Goal: Task Accomplishment & Management: Manage account settings

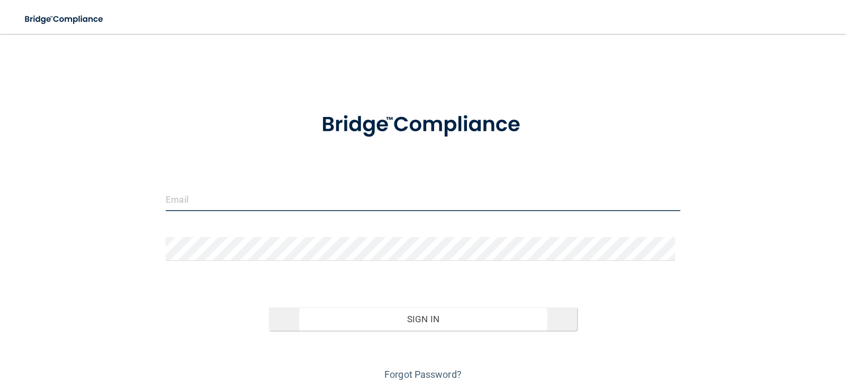
type input "[EMAIL_ADDRESS][DOMAIN_NAME]"
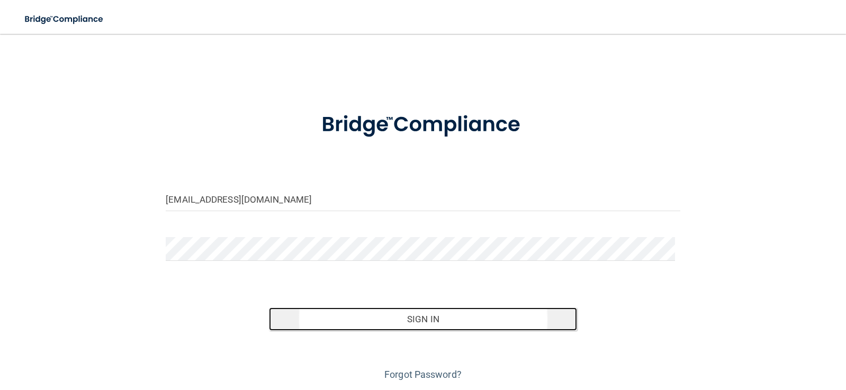
click at [421, 314] on button "Sign In" at bounding box center [423, 318] width 308 height 23
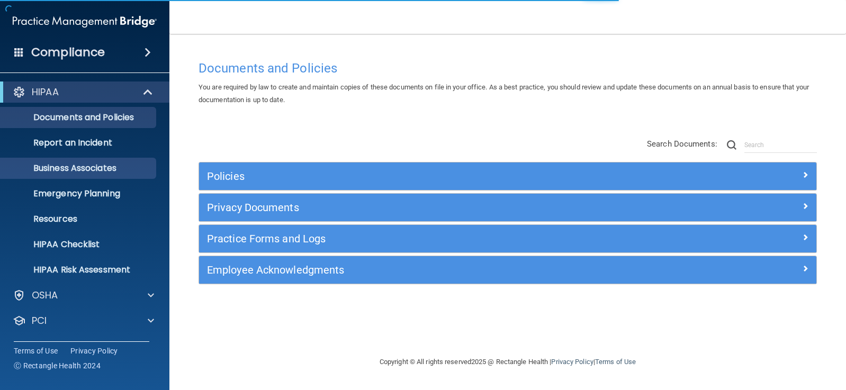
scroll to position [49, 0]
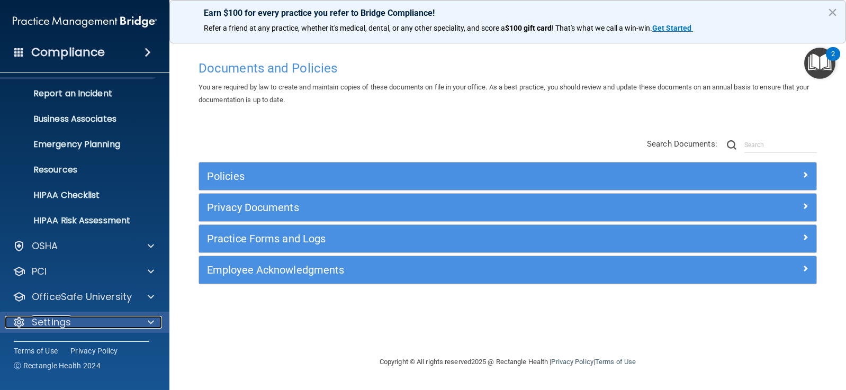
click at [55, 322] on p "Settings" at bounding box center [51, 322] width 39 height 13
click at [45, 325] on p "Settings" at bounding box center [51, 322] width 39 height 13
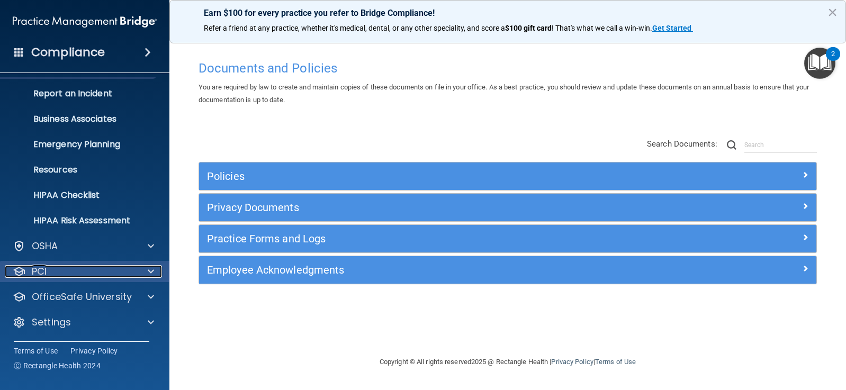
click at [53, 269] on div "PCI" at bounding box center [70, 271] width 131 height 13
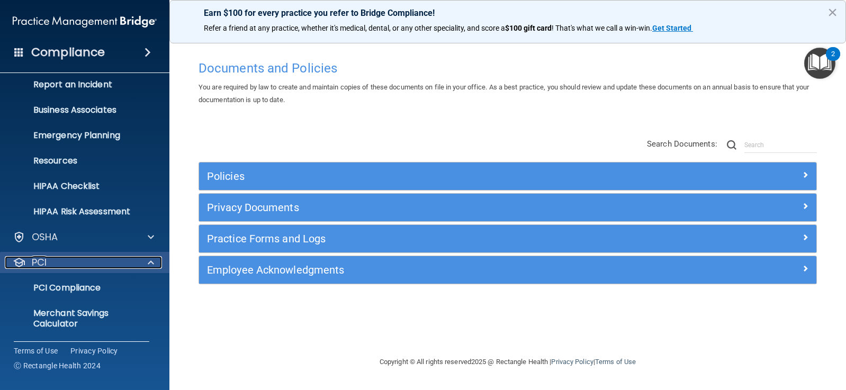
scroll to position [111, 0]
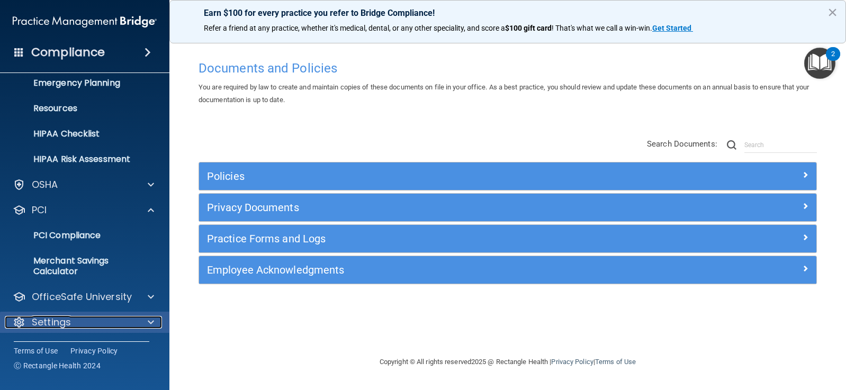
click at [66, 322] on p "Settings" at bounding box center [51, 322] width 39 height 13
click at [78, 323] on div "Settings" at bounding box center [70, 322] width 131 height 13
click at [833, 8] on button "×" at bounding box center [832, 12] width 10 height 17
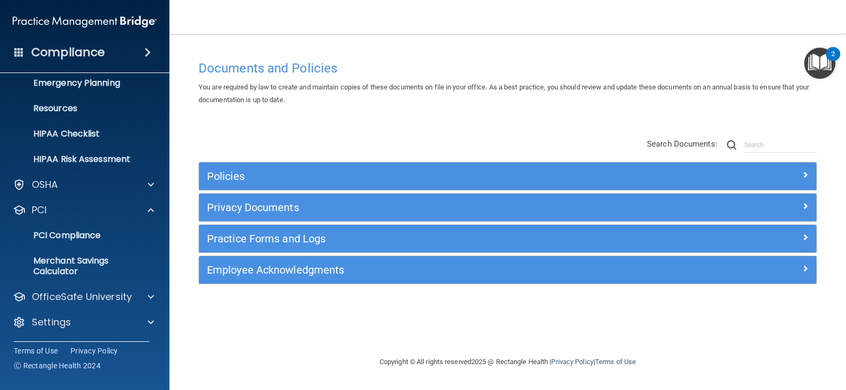
click at [122, 50] on div "Compliance" at bounding box center [84, 52] width 169 height 23
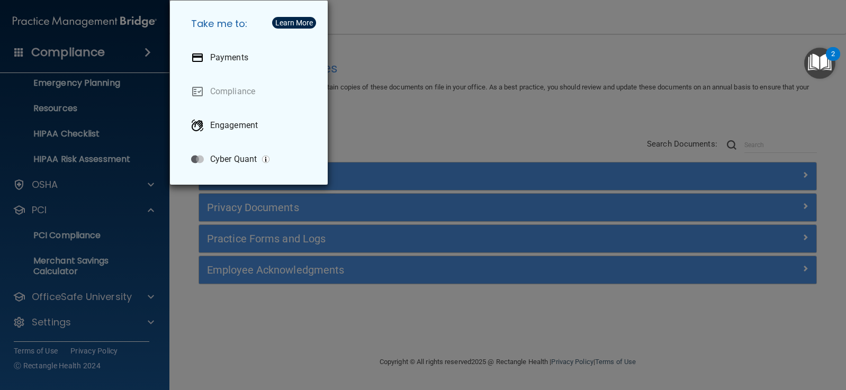
click at [63, 51] on div "Take me to: Payments Compliance Engagement Cyber Quant" at bounding box center [423, 195] width 846 height 390
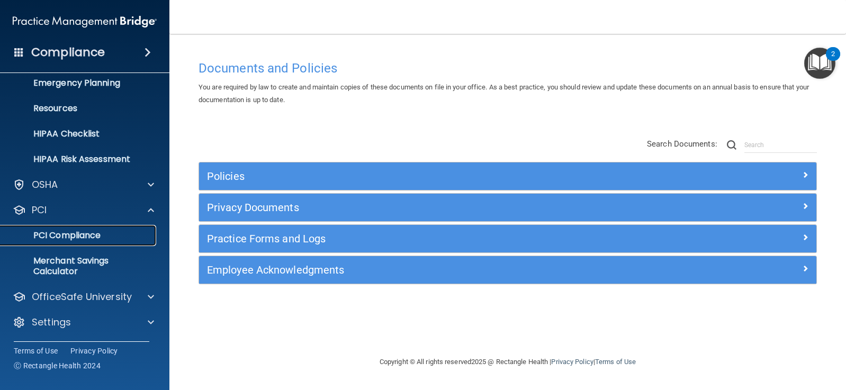
click at [76, 237] on p "PCI Compliance" at bounding box center [79, 235] width 144 height 11
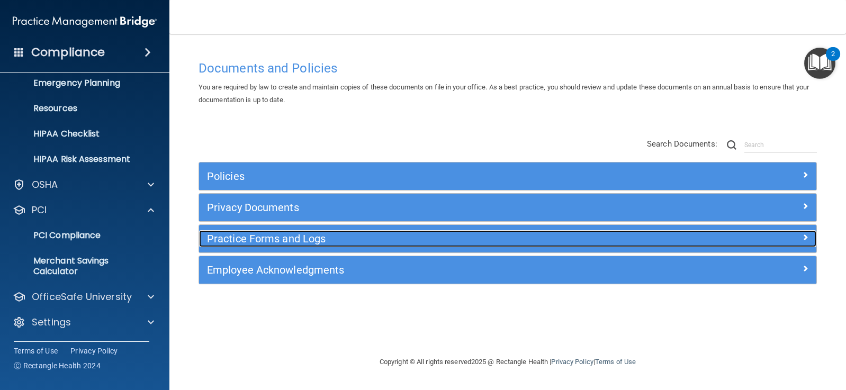
click at [806, 234] on span at bounding box center [805, 237] width 6 height 13
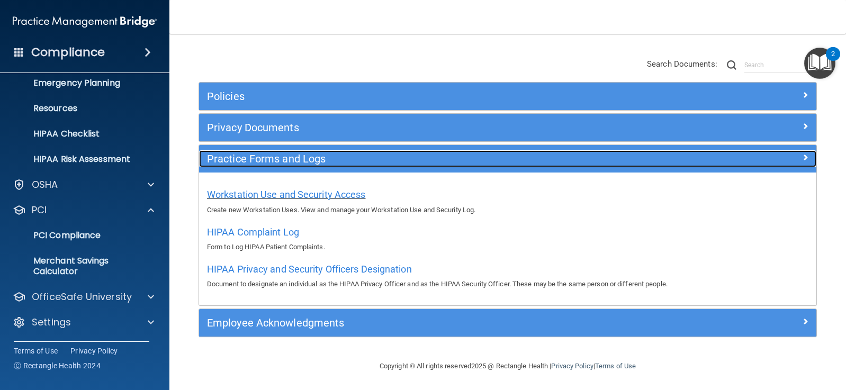
scroll to position [81, 0]
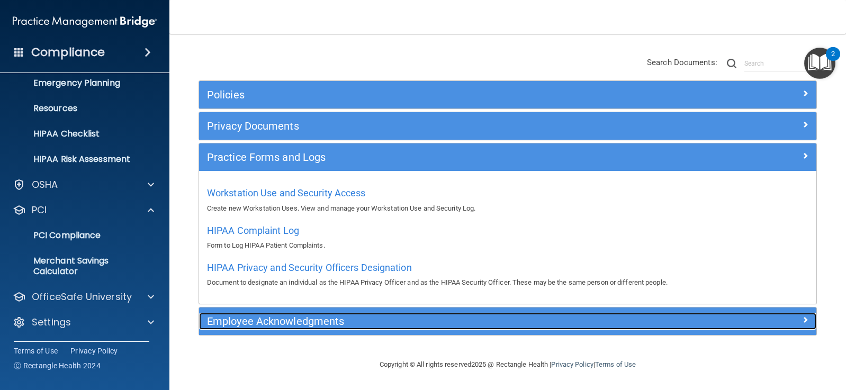
click at [802, 317] on span at bounding box center [805, 319] width 6 height 13
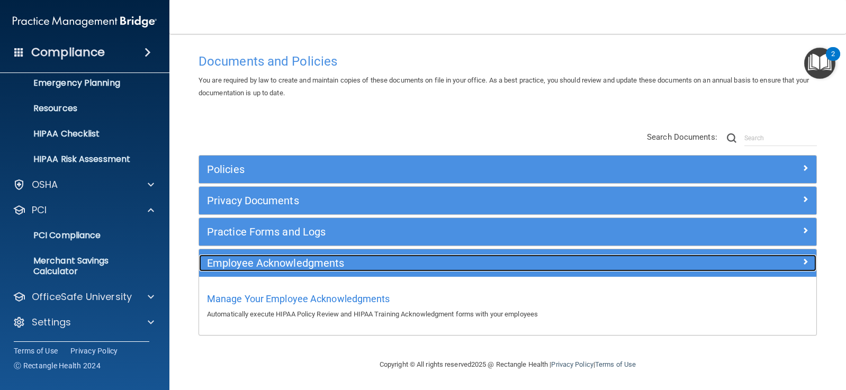
scroll to position [7, 0]
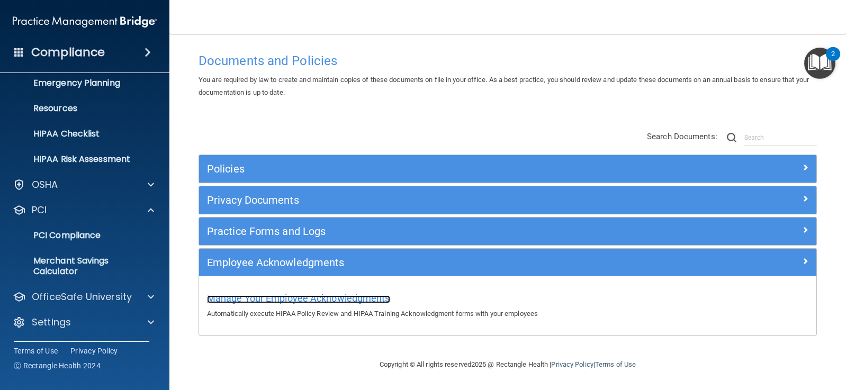
click at [341, 300] on span "Manage Your Employee Acknowledgments" at bounding box center [298, 298] width 183 height 11
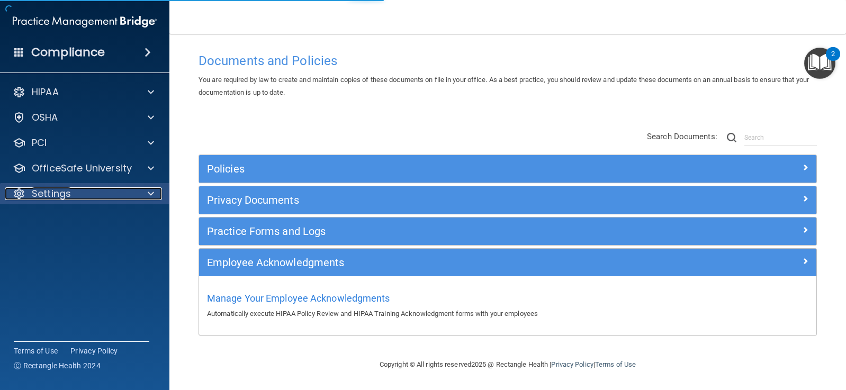
click at [43, 190] on p "Settings" at bounding box center [51, 193] width 39 height 13
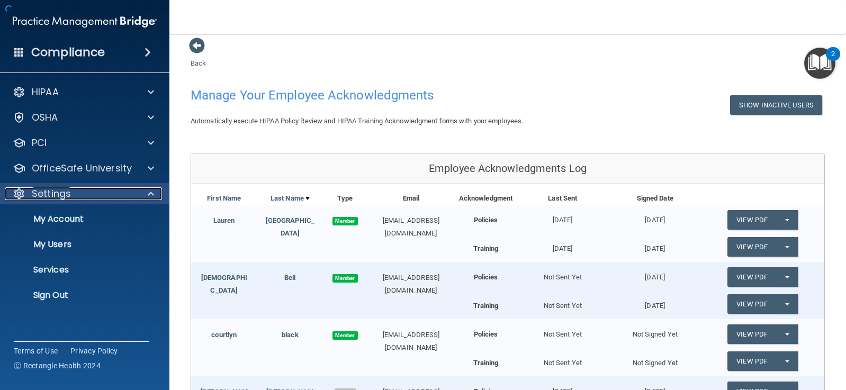
scroll to position [371, 0]
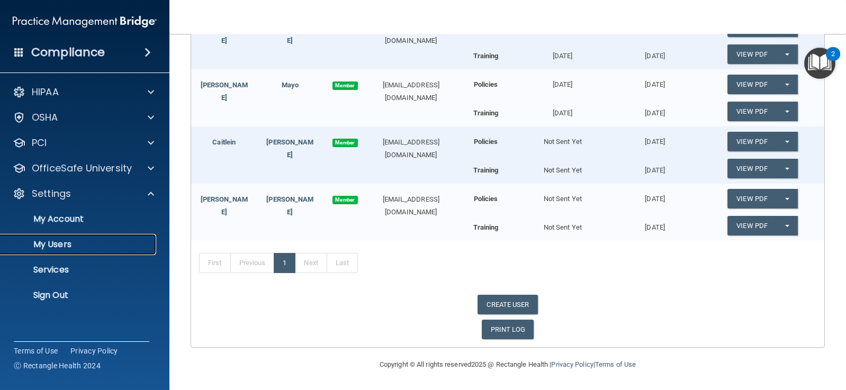
click at [60, 241] on p "My Users" at bounding box center [79, 244] width 144 height 11
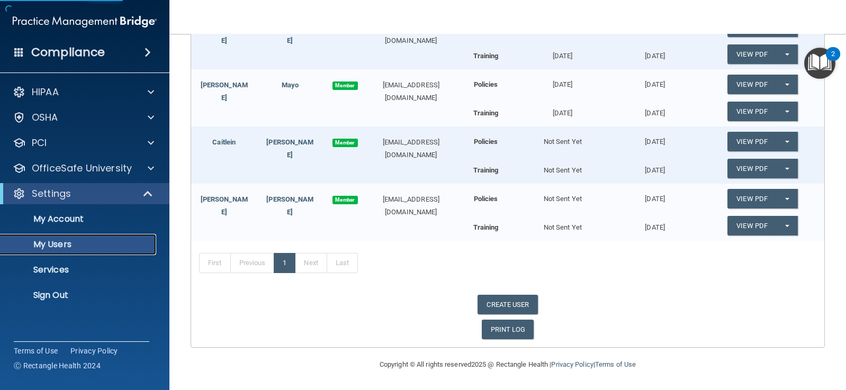
select select "20"
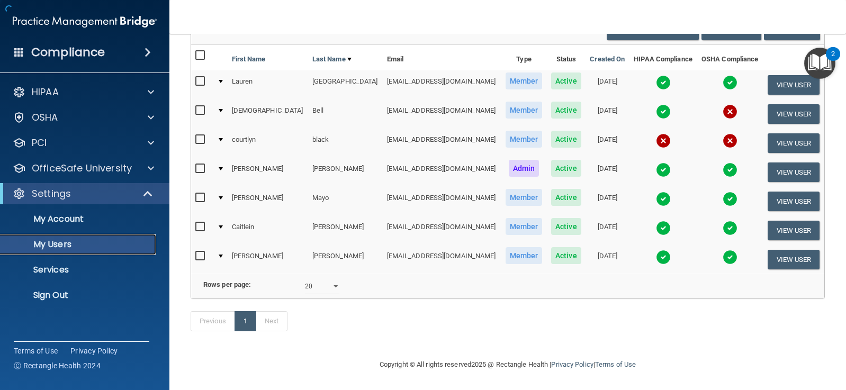
scroll to position [107, 0]
click at [198, 135] on input "checkbox" at bounding box center [201, 139] width 12 height 8
checkbox input "true"
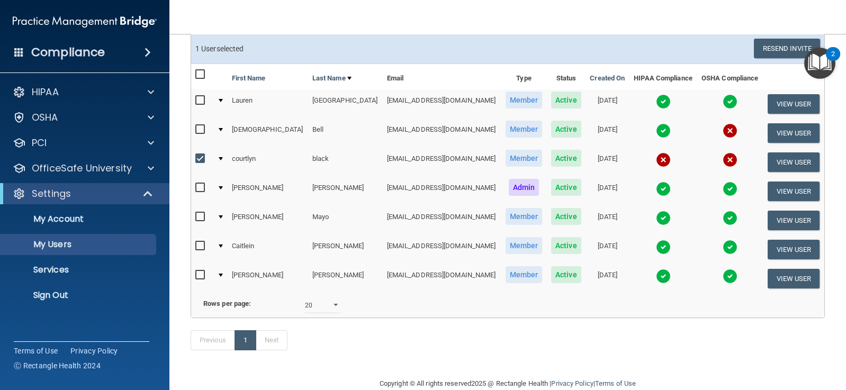
scroll to position [106, 0]
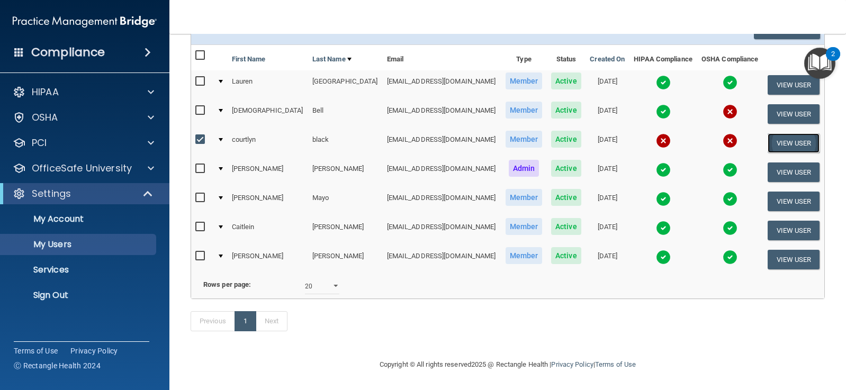
click at [784, 133] on button "View User" at bounding box center [793, 143] width 52 height 20
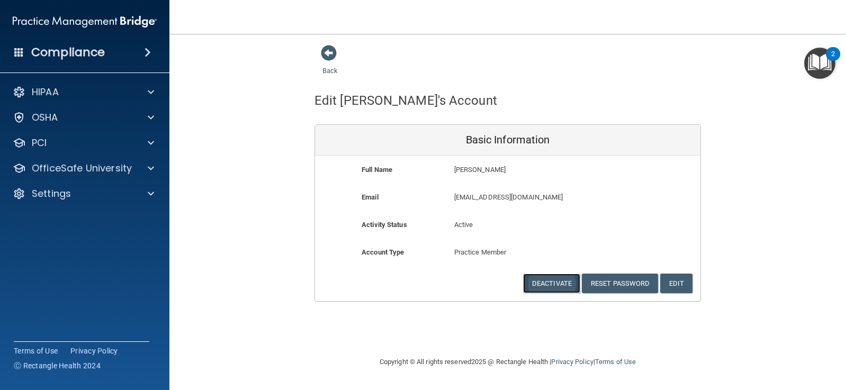
click at [557, 281] on button "Deactivate" at bounding box center [551, 284] width 57 height 20
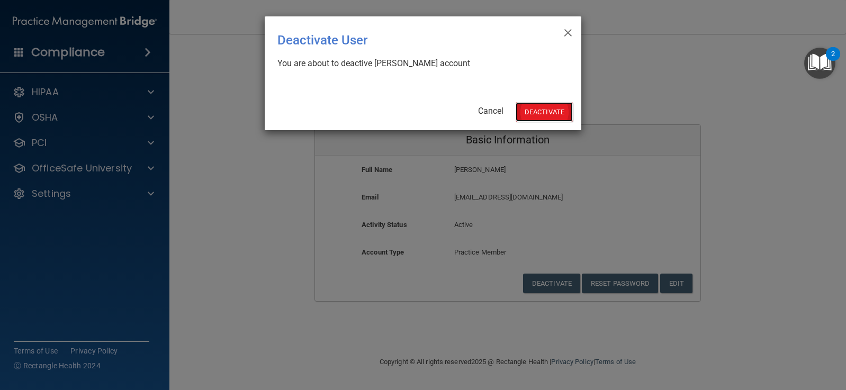
click at [553, 110] on button "Deactivate" at bounding box center [543, 112] width 57 height 20
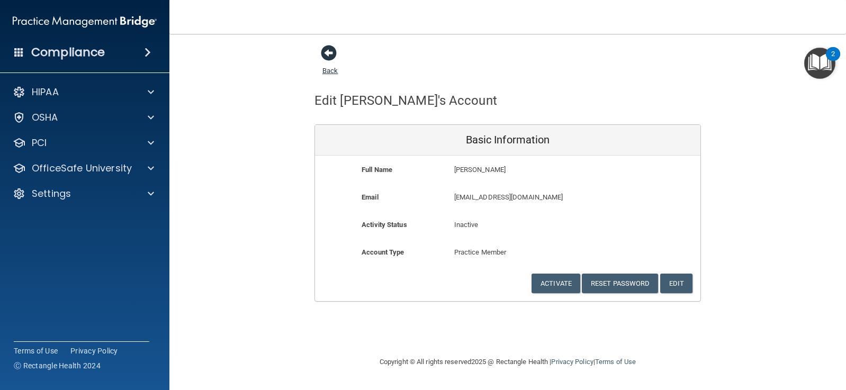
click at [326, 51] on span at bounding box center [329, 53] width 16 height 16
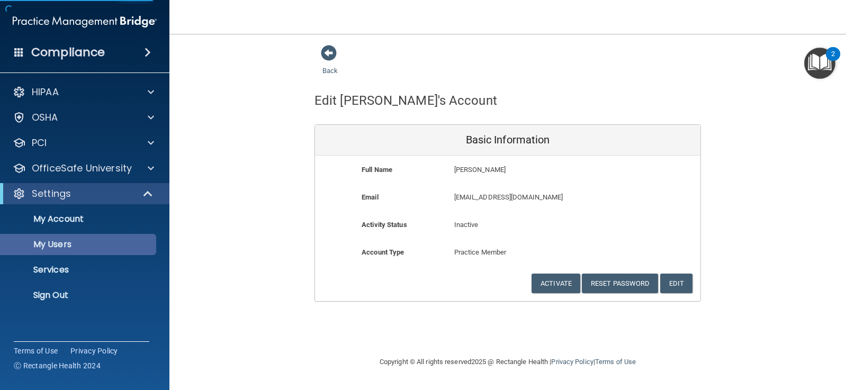
select select "20"
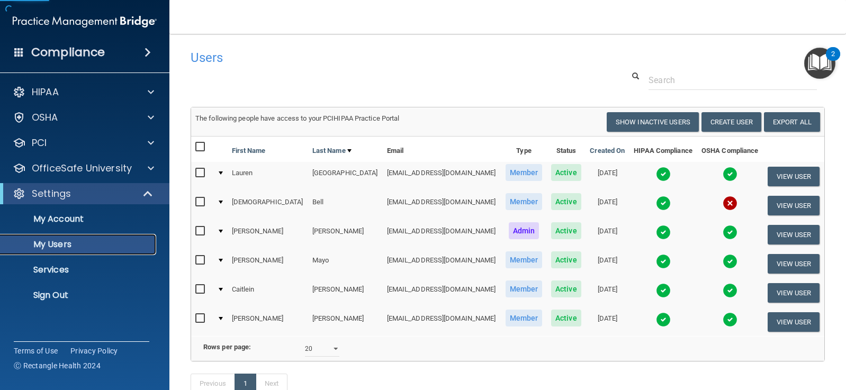
click at [58, 246] on p "My Users" at bounding box center [79, 244] width 144 height 11
click at [725, 120] on button "Create User" at bounding box center [731, 122] width 60 height 20
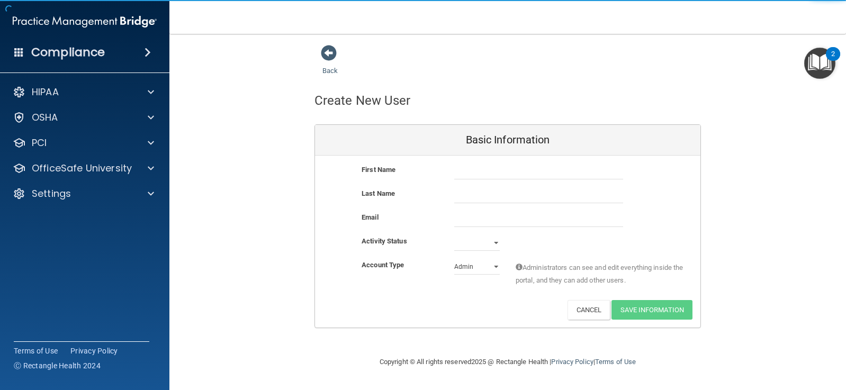
click at [406, 170] on div "First Name" at bounding box center [399, 169] width 93 height 13
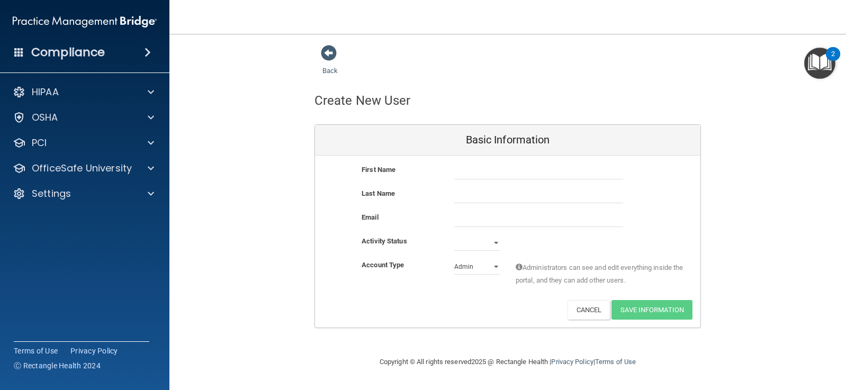
click at [416, 165] on div "First Name" at bounding box center [399, 169] width 93 height 13
click at [487, 175] on input "text" at bounding box center [538, 171] width 169 height 16
type input "[PERSON_NAME]"
click at [468, 194] on input "text" at bounding box center [538, 195] width 169 height 16
type input "[PERSON_NAME]"
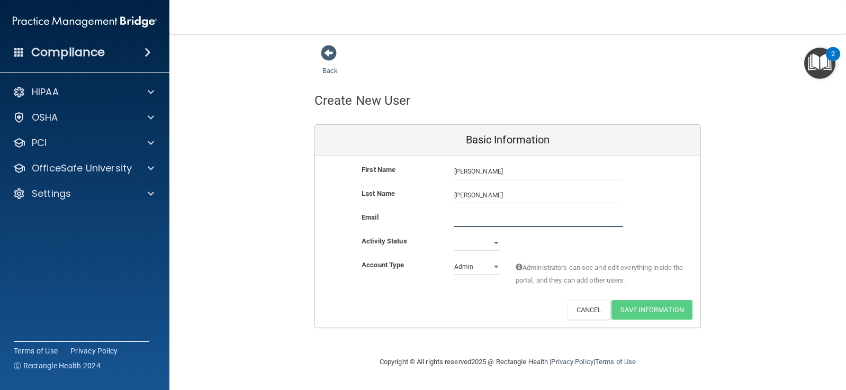
click at [460, 217] on input "email" at bounding box center [538, 219] width 169 height 16
click at [457, 233] on div "Email" at bounding box center [507, 223] width 385 height 24
click at [498, 243] on select "Active Inactive" at bounding box center [477, 243] width 46 height 16
select select "active"
click at [454, 235] on select "Active Inactive" at bounding box center [477, 243] width 46 height 16
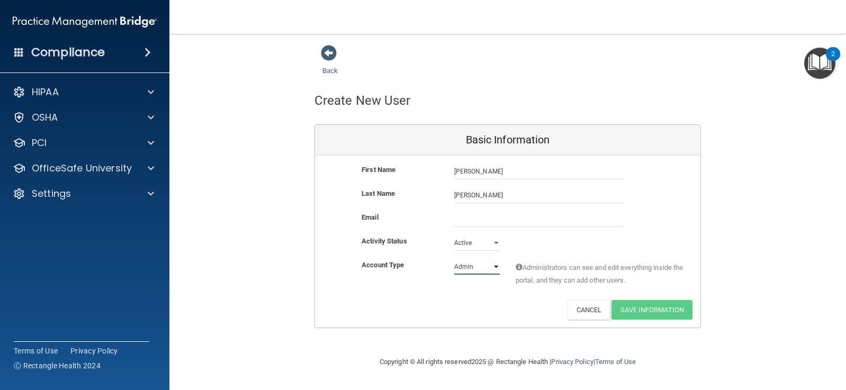
click at [494, 265] on select "Admin Member" at bounding box center [477, 267] width 46 height 16
select select "practice_member"
click at [454, 259] on select "Admin Member" at bounding box center [477, 267] width 46 height 16
click at [464, 213] on input "email" at bounding box center [538, 219] width 169 height 16
paste input "[EMAIL_ADDRESS][DOMAIN_NAME]"
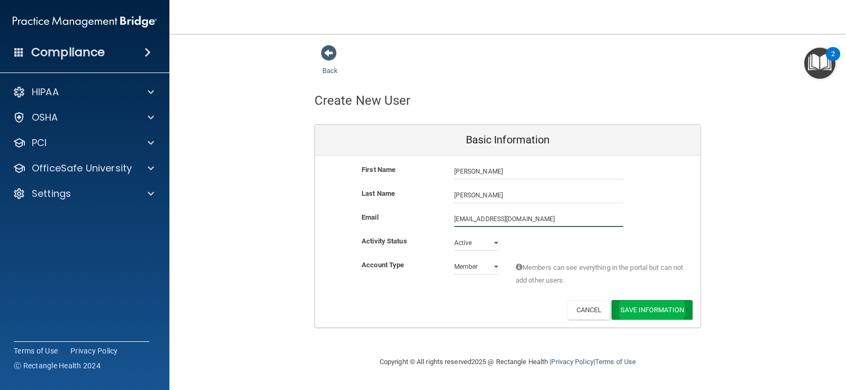
type input "[EMAIL_ADDRESS][DOMAIN_NAME]"
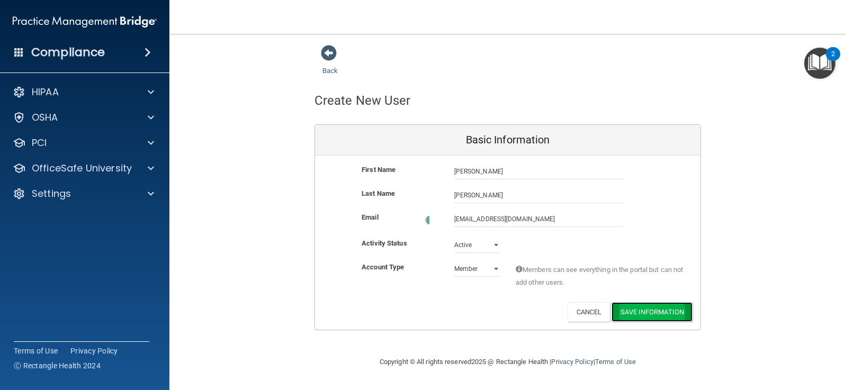
click at [667, 311] on button "Save Information" at bounding box center [651, 312] width 81 height 20
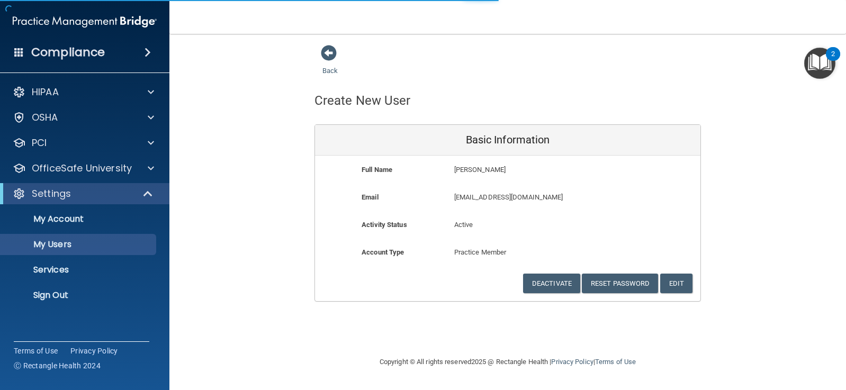
select select "20"
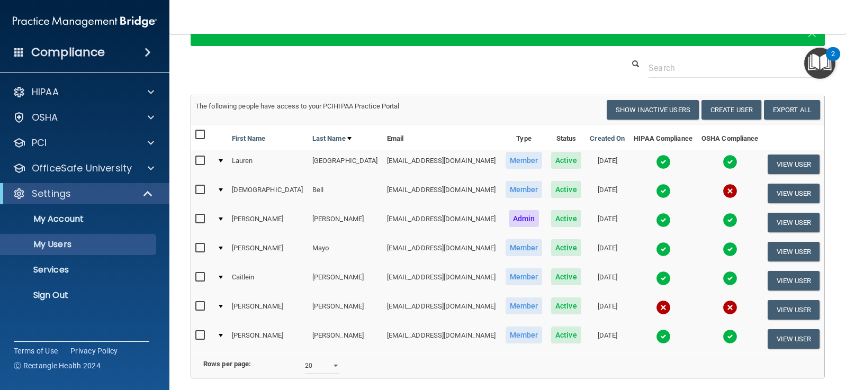
scroll to position [106, 0]
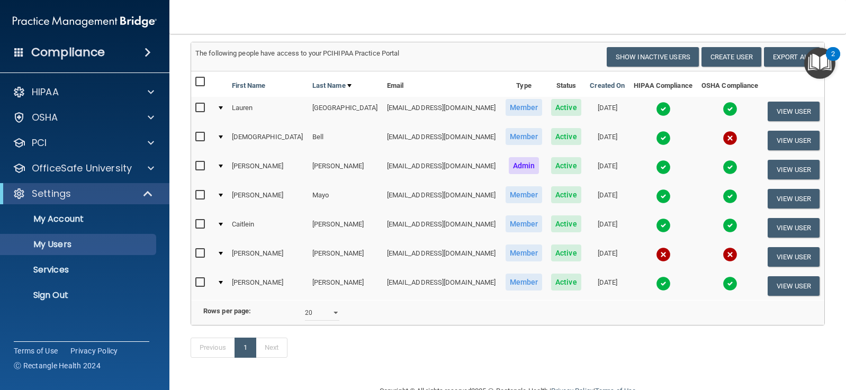
click at [201, 253] on input "checkbox" at bounding box center [201, 253] width 12 height 8
checkbox input "true"
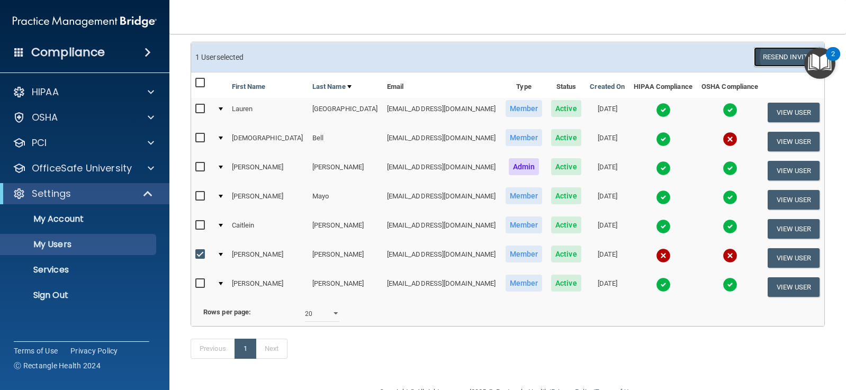
click at [781, 52] on button "Resend Invite" at bounding box center [786, 57] width 66 height 20
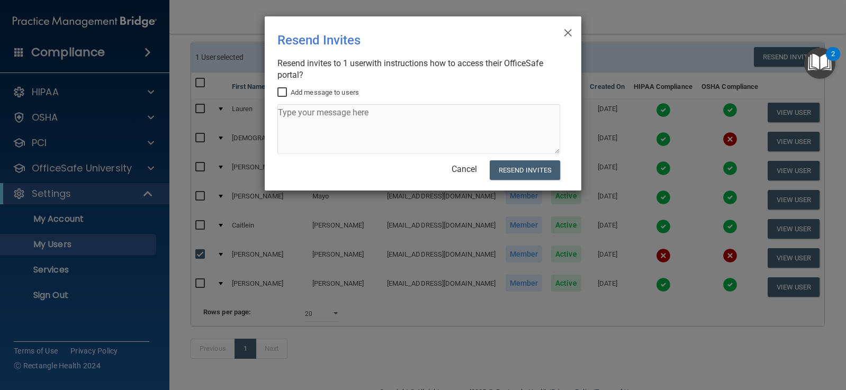
click at [282, 92] on input "Add message to users" at bounding box center [283, 92] width 12 height 8
checkbox input "true"
click at [521, 174] on button "Resend Invites" at bounding box center [524, 170] width 70 height 20
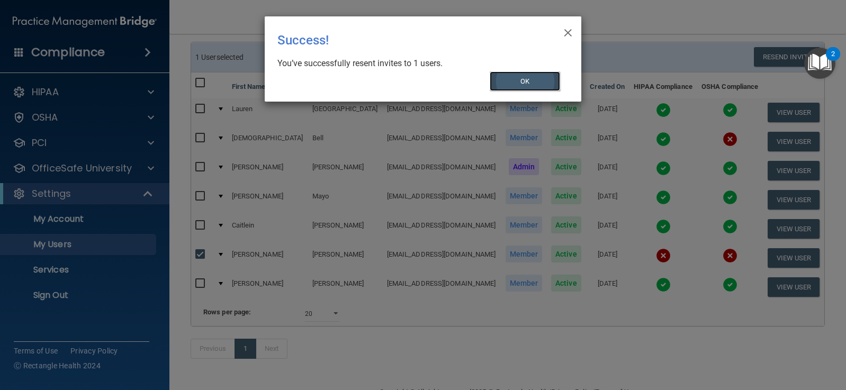
click at [523, 77] on button "OK" at bounding box center [524, 81] width 71 height 20
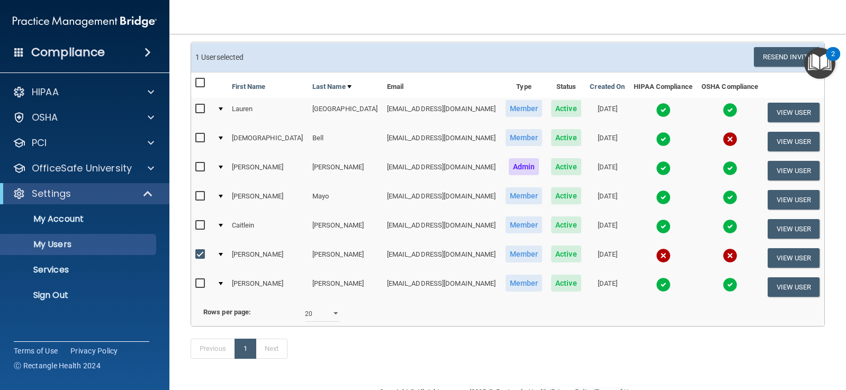
click at [201, 223] on input "checkbox" at bounding box center [201, 225] width 12 height 8
checkbox input "true"
click at [200, 193] on input "checkbox" at bounding box center [201, 196] width 12 height 8
checkbox input "true"
click at [198, 255] on input "checkbox" at bounding box center [201, 254] width 12 height 8
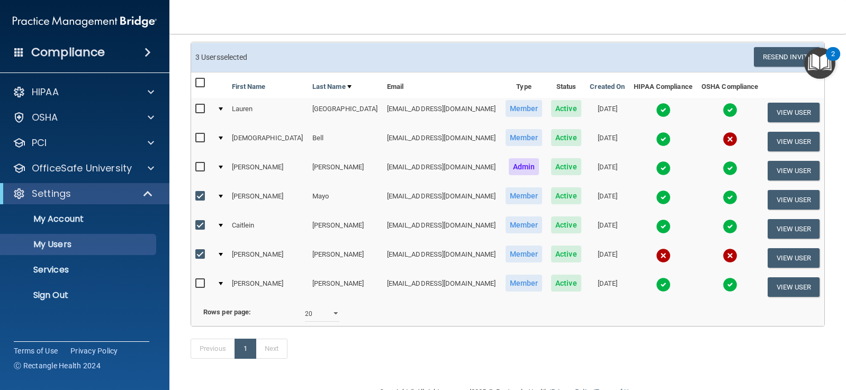
checkbox input "false"
click at [773, 195] on button "View User" at bounding box center [793, 200] width 52 height 20
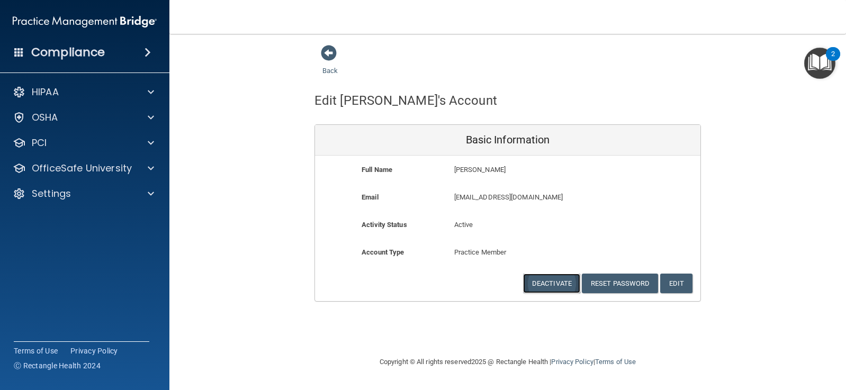
click at [543, 277] on button "Deactivate" at bounding box center [551, 284] width 57 height 20
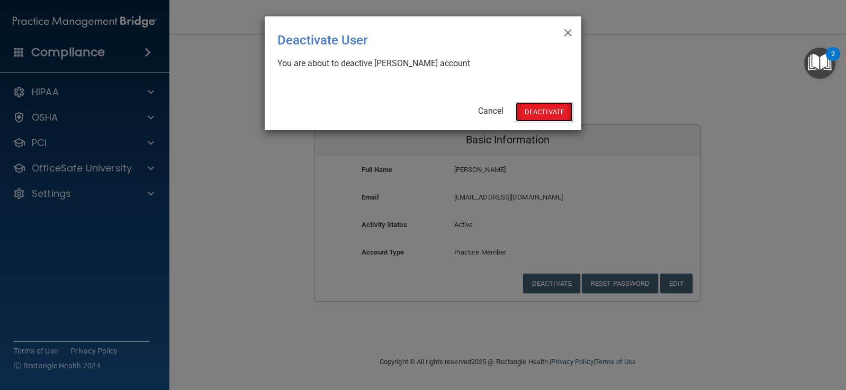
click at [555, 112] on button "Deactivate" at bounding box center [543, 112] width 57 height 20
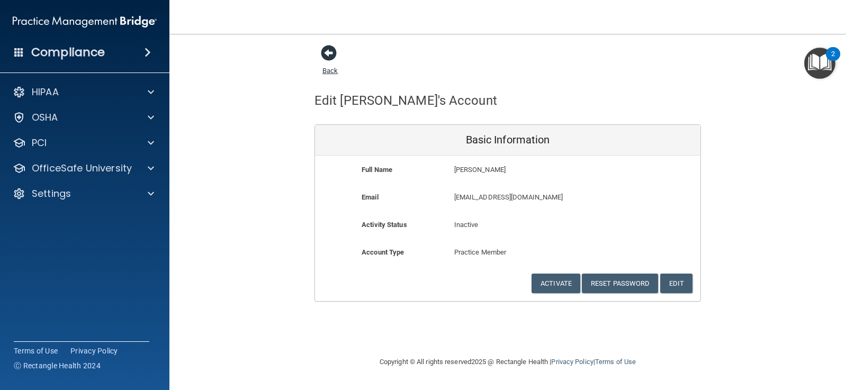
click at [330, 53] on span at bounding box center [329, 53] width 16 height 16
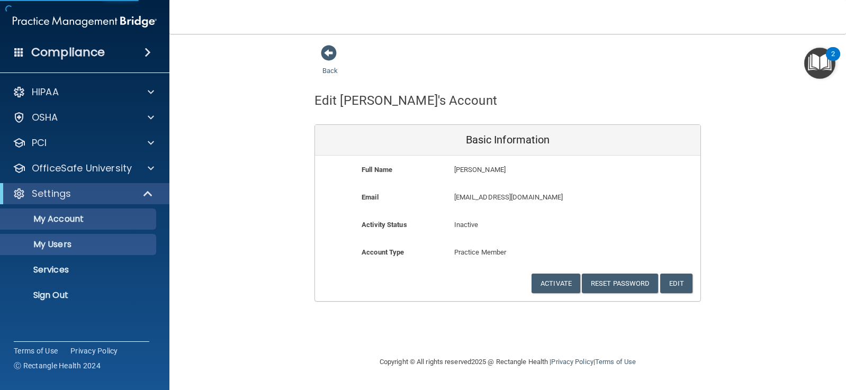
select select "20"
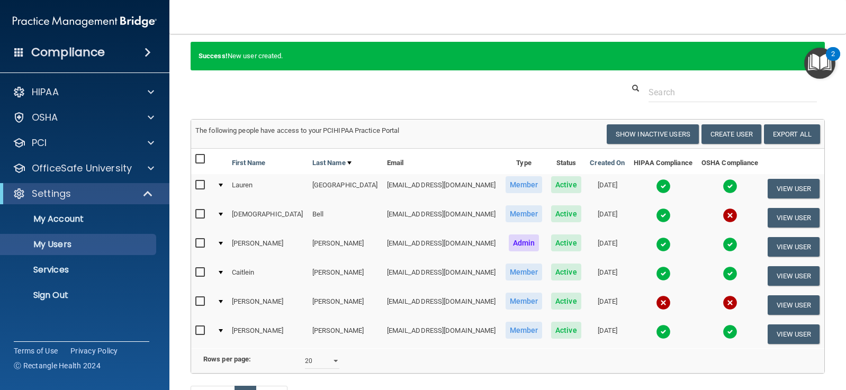
scroll to position [53, 0]
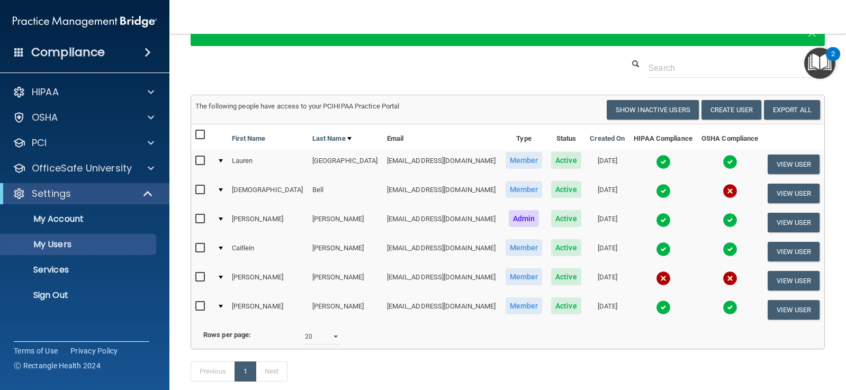
click at [202, 244] on input "checkbox" at bounding box center [201, 248] width 12 height 8
checkbox input "true"
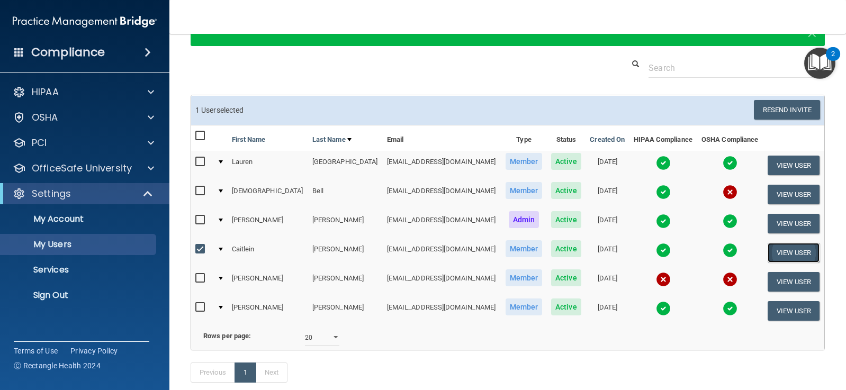
click at [786, 250] on button "View User" at bounding box center [793, 253] width 52 height 20
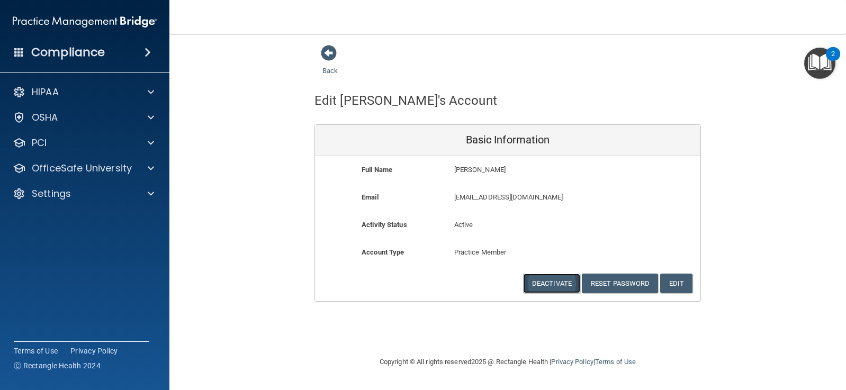
click at [556, 284] on button "Deactivate" at bounding box center [551, 284] width 57 height 20
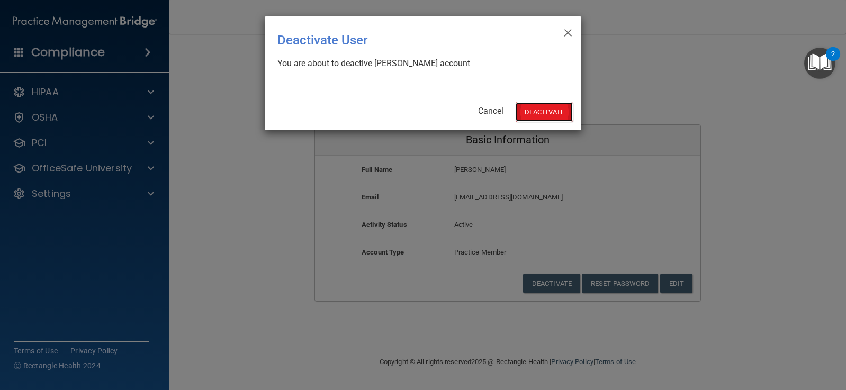
click at [542, 107] on button "Deactivate" at bounding box center [543, 112] width 57 height 20
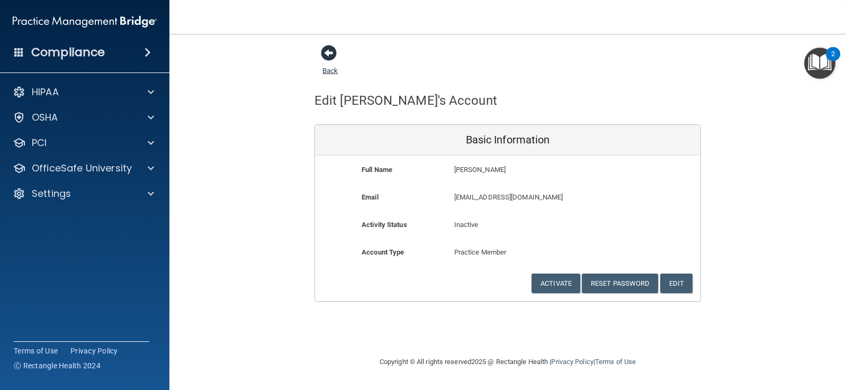
click at [326, 70] on link "Back" at bounding box center [329, 64] width 15 height 21
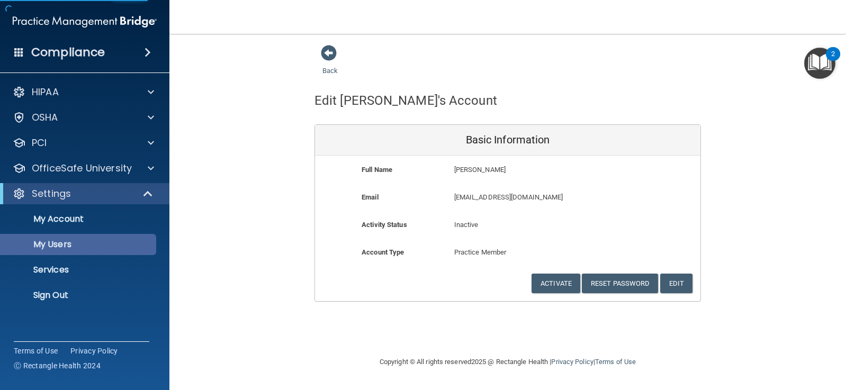
select select "20"
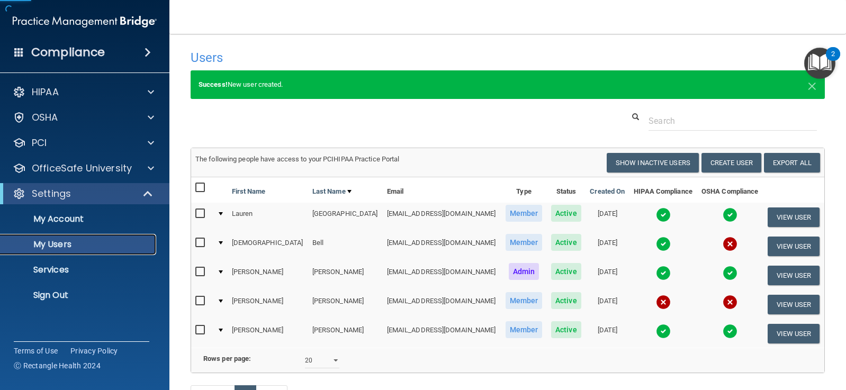
click at [58, 244] on p "My Users" at bounding box center [79, 244] width 144 height 11
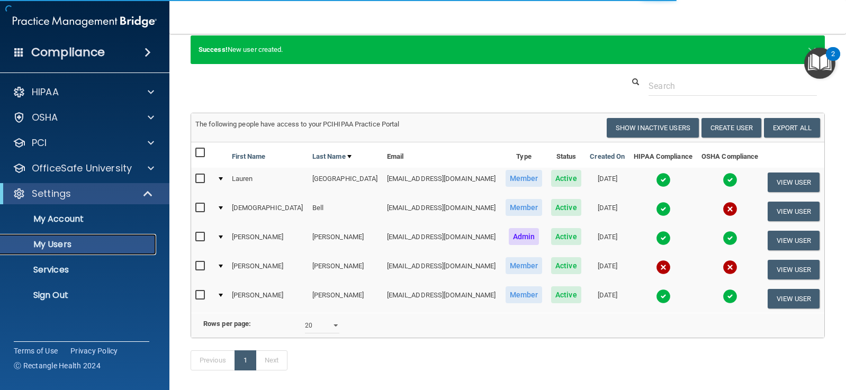
select select "20"
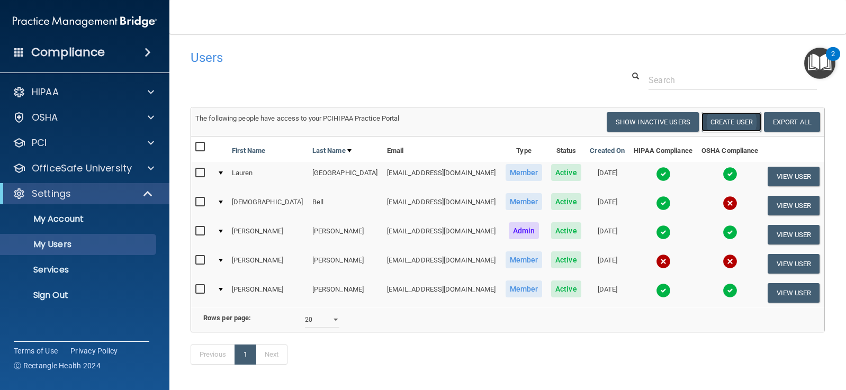
click at [726, 123] on button "Create User" at bounding box center [731, 122] width 60 height 20
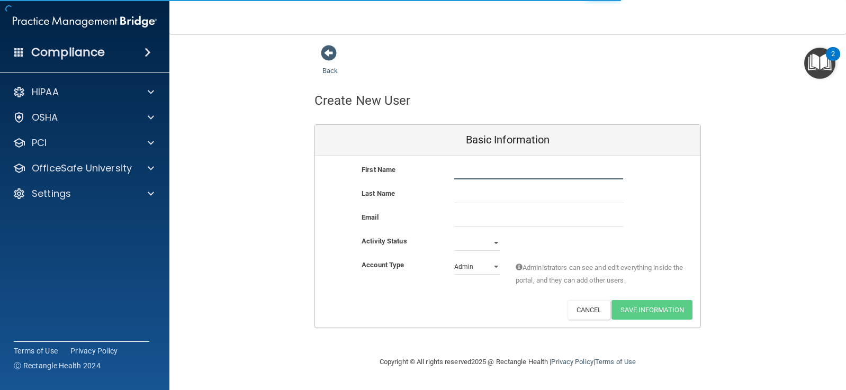
click at [479, 177] on input "text" at bounding box center [538, 171] width 169 height 16
click at [475, 204] on div "Last Name" at bounding box center [507, 199] width 385 height 24
click at [473, 195] on input "text" at bounding box center [538, 195] width 169 height 16
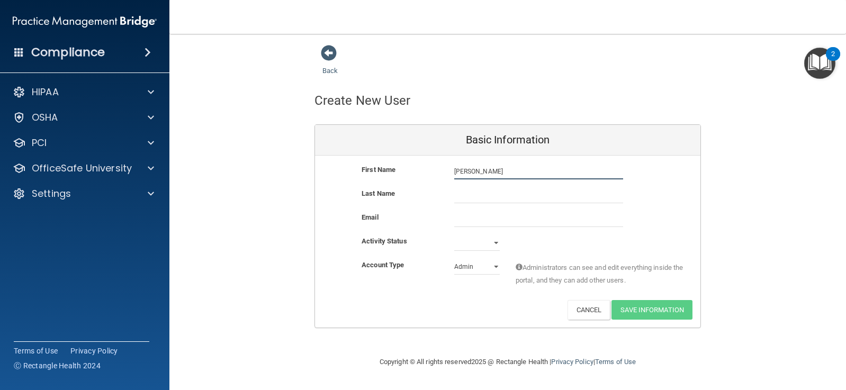
click at [453, 172] on div "amanda amanda" at bounding box center [538, 171] width 185 height 16
type input "Amanda"
click at [461, 195] on input "text" at bounding box center [538, 195] width 169 height 16
type input "Wilson"
click at [496, 243] on select "Active Inactive" at bounding box center [477, 243] width 46 height 16
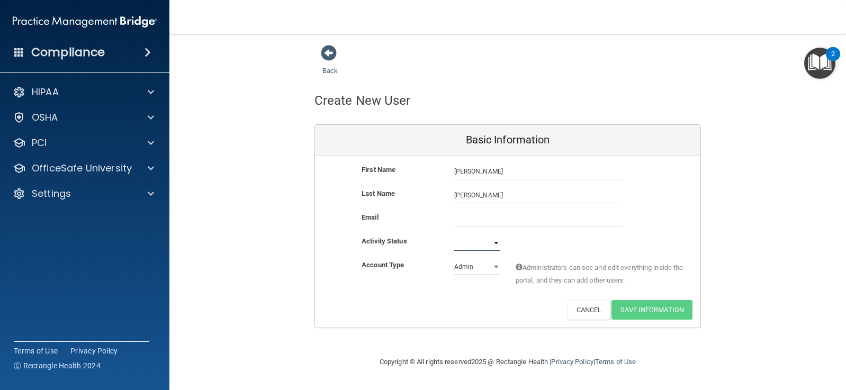
select select "active"
click at [454, 235] on select "Active Inactive" at bounding box center [477, 243] width 46 height 16
click at [496, 264] on select "Admin Member" at bounding box center [477, 267] width 46 height 16
select select "practice_member"
click at [454, 259] on select "Admin Member" at bounding box center [477, 267] width 46 height 16
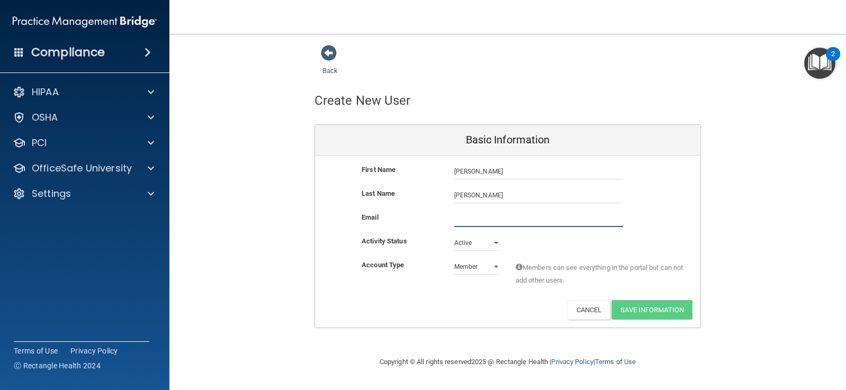
click at [471, 217] on input "email" at bounding box center [538, 219] width 169 height 16
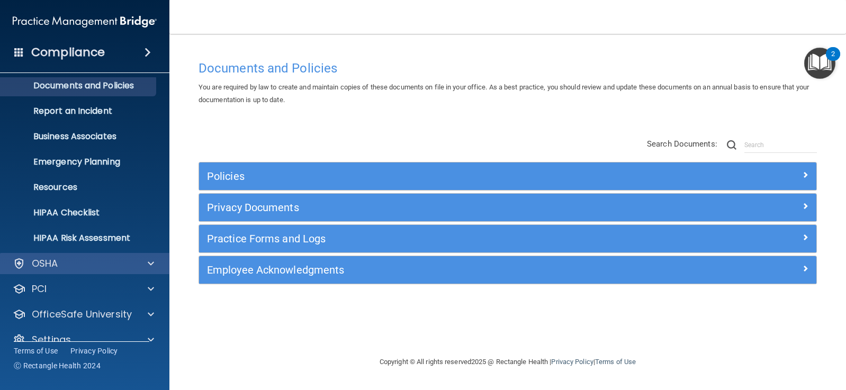
scroll to position [49, 0]
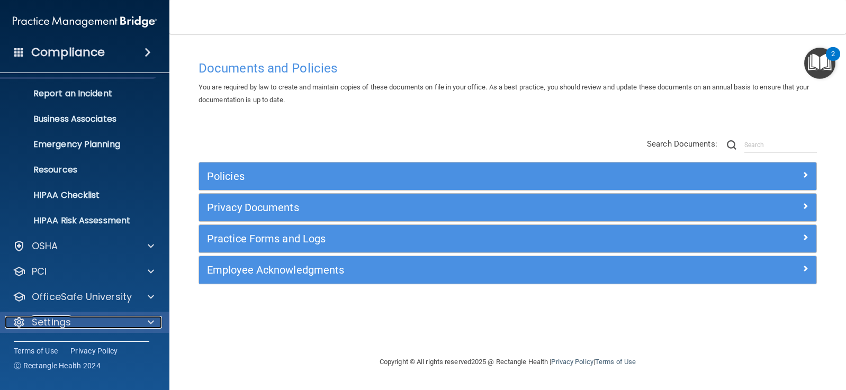
click at [148, 320] on span at bounding box center [151, 322] width 6 height 13
click at [84, 318] on div "Settings" at bounding box center [70, 322] width 131 height 13
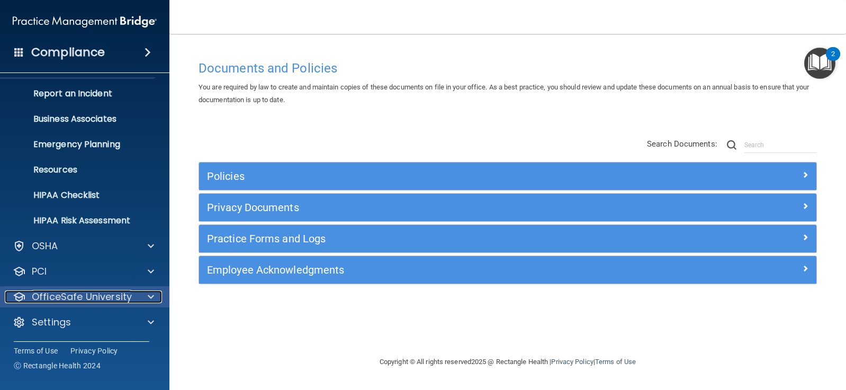
click at [75, 300] on p "OfficeSafe University" at bounding box center [82, 296] width 100 height 13
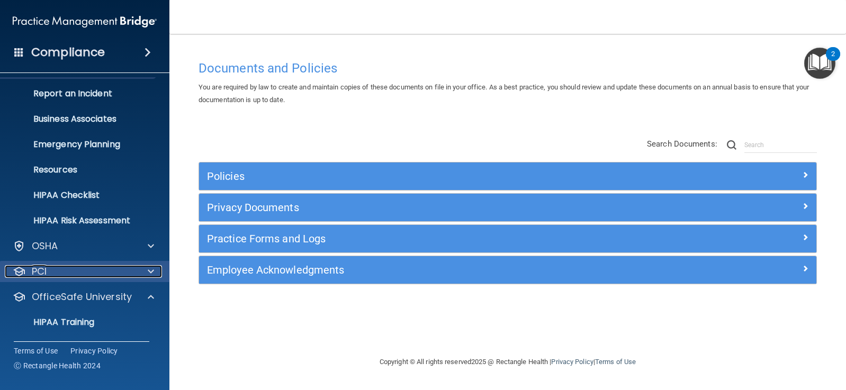
click at [66, 274] on div "PCI" at bounding box center [70, 271] width 131 height 13
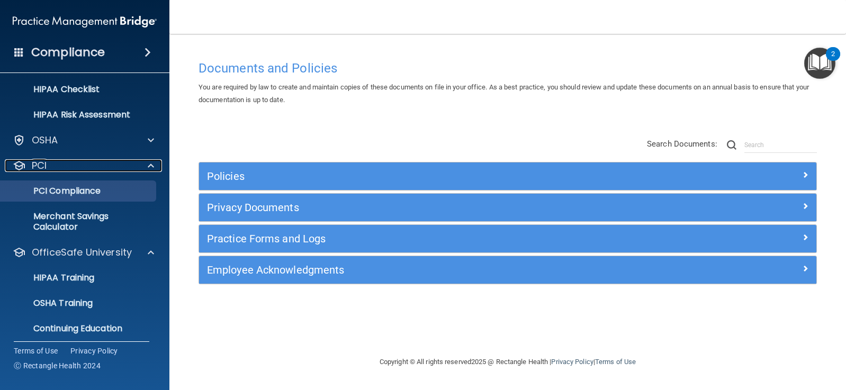
scroll to position [187, 0]
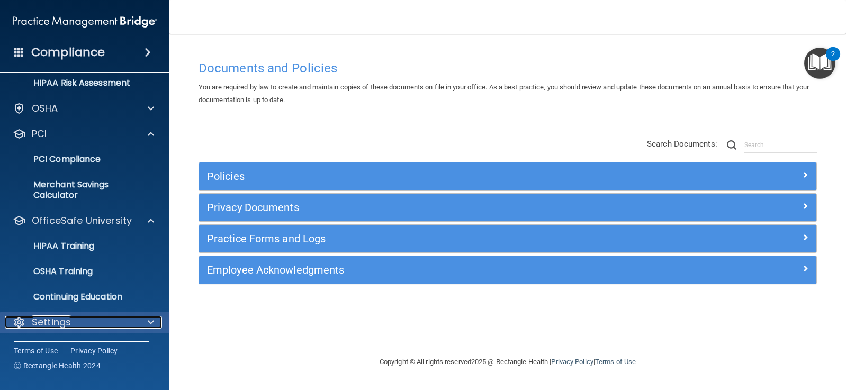
click at [52, 322] on p "Settings" at bounding box center [51, 322] width 39 height 13
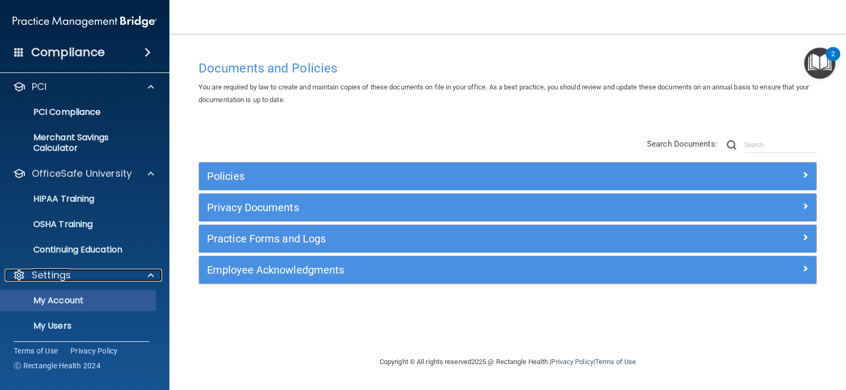
scroll to position [288, 0]
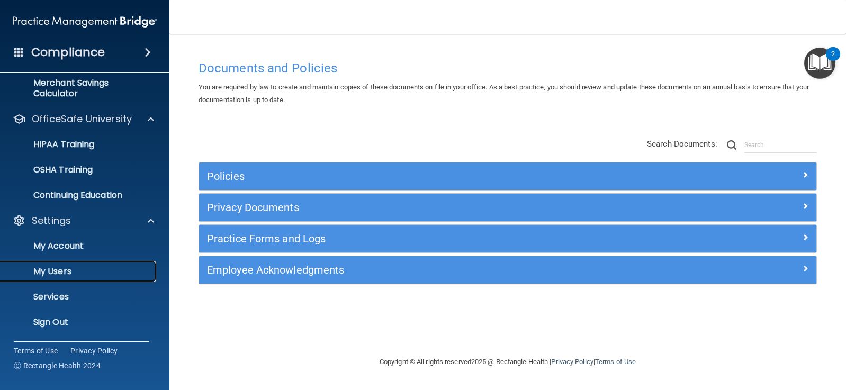
click at [61, 268] on p "My Users" at bounding box center [79, 271] width 144 height 11
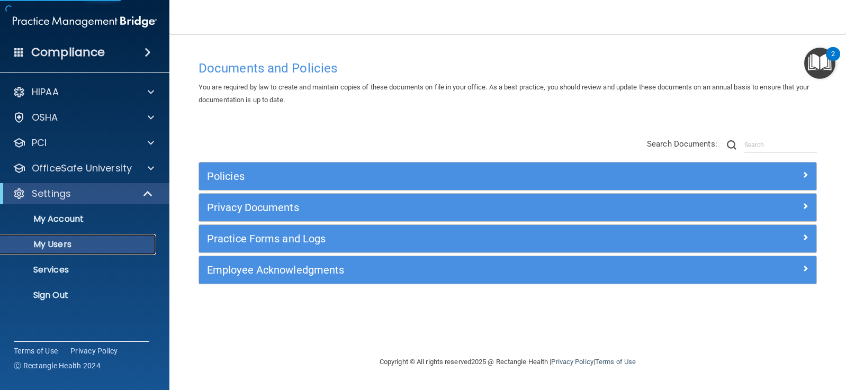
select select "20"
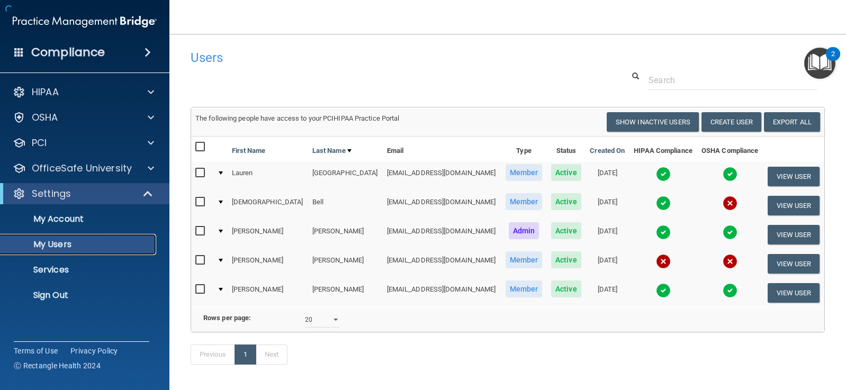
click at [71, 243] on p "My Users" at bounding box center [79, 244] width 144 height 11
click at [720, 120] on button "Create User" at bounding box center [731, 122] width 60 height 20
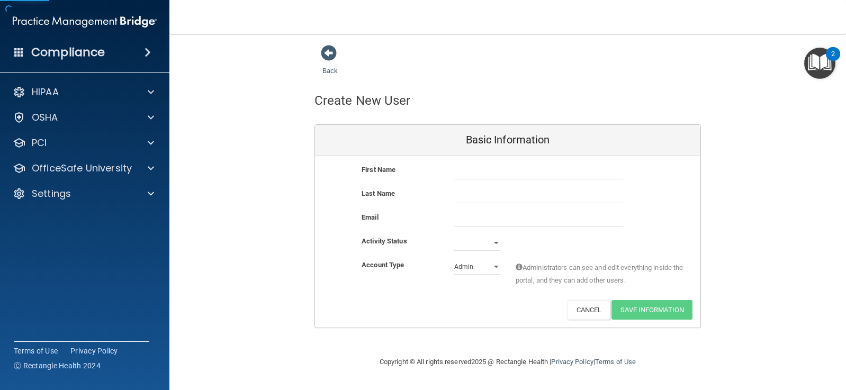
click at [430, 171] on div "First Name" at bounding box center [399, 169] width 93 height 13
click at [482, 173] on input "text" at bounding box center [538, 171] width 169 height 16
type input "[PERSON_NAME]"
click at [478, 189] on input "text" at bounding box center [538, 195] width 169 height 16
type input "[PERSON_NAME]"
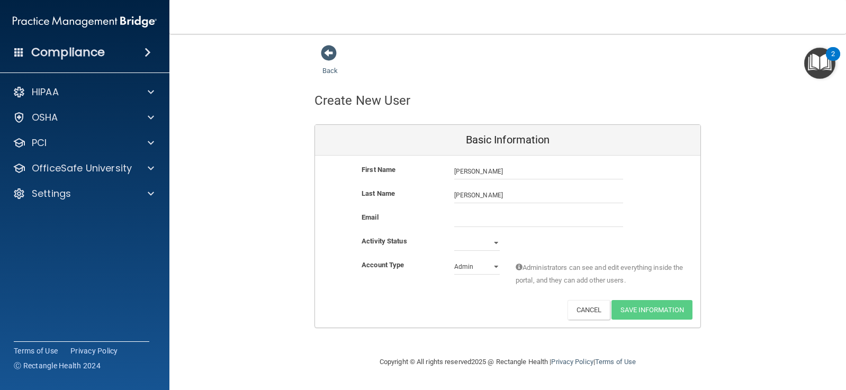
click at [410, 213] on div "Email" at bounding box center [399, 217] width 93 height 13
click at [470, 221] on input "email" at bounding box center [538, 219] width 169 height 16
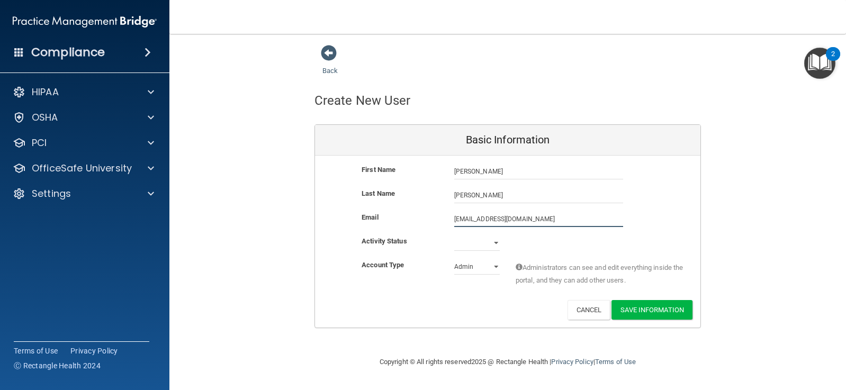
type input "[EMAIL_ADDRESS][DOMAIN_NAME]"
click at [496, 242] on select "Active Inactive" at bounding box center [477, 243] width 46 height 16
select select "active"
click at [454, 235] on select "Active Inactive" at bounding box center [477, 243] width 46 height 16
click at [492, 264] on select "Admin Member" at bounding box center [477, 267] width 46 height 16
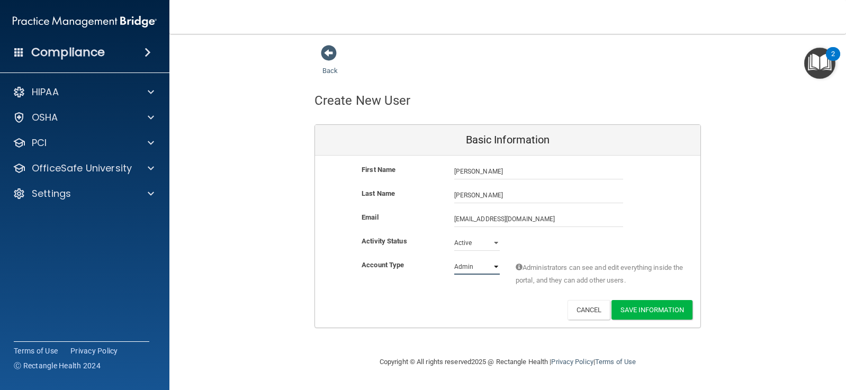
select select "practice_member"
click at [454, 259] on select "Admin Member" at bounding box center [477, 267] width 46 height 16
click at [662, 308] on button "Save Information" at bounding box center [651, 310] width 81 height 20
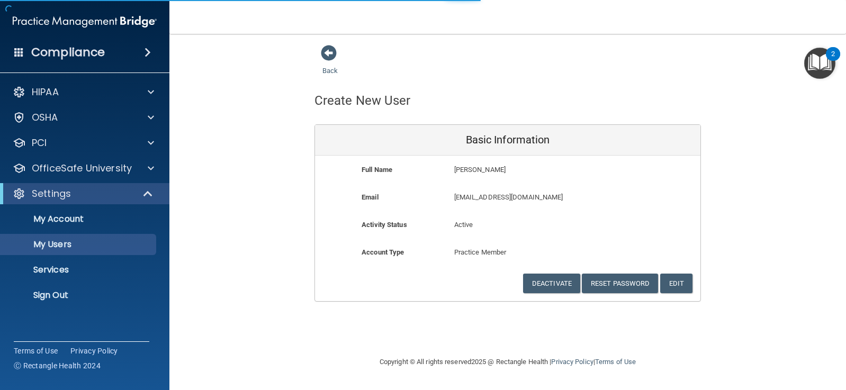
select select "20"
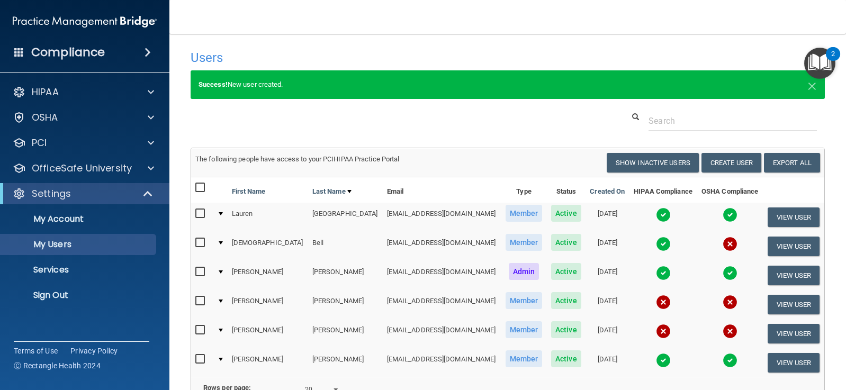
click at [198, 329] on input "checkbox" at bounding box center [201, 330] width 12 height 8
checkbox input "true"
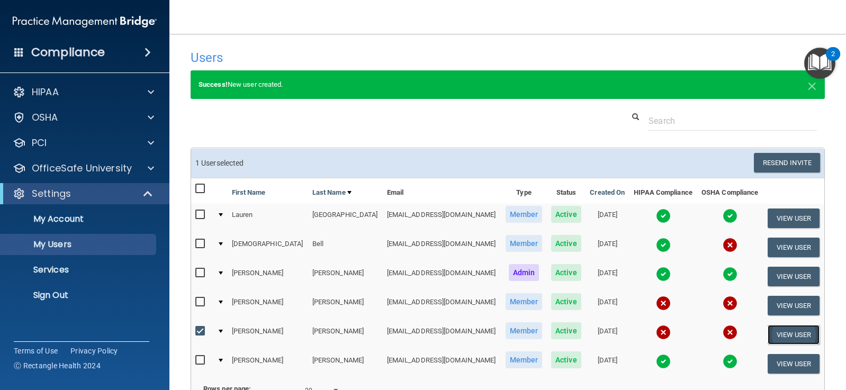
click at [788, 330] on button "View User" at bounding box center [793, 335] width 52 height 20
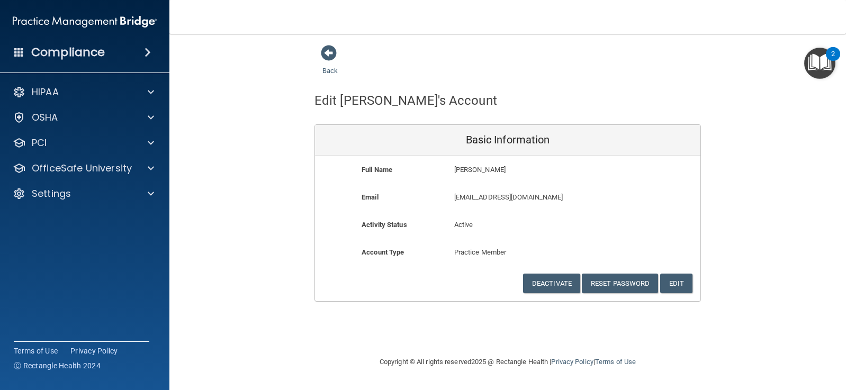
click at [478, 197] on p "[EMAIL_ADDRESS][DOMAIN_NAME]" at bounding box center [538, 197] width 169 height 13
click at [674, 281] on button "Edit" at bounding box center [676, 284] width 32 height 20
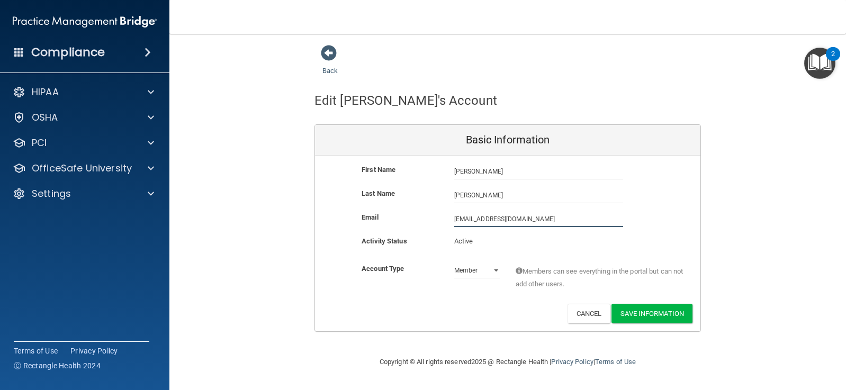
click at [477, 219] on input "[EMAIL_ADDRESS][DOMAIN_NAME]" at bounding box center [538, 219] width 169 height 16
type input "[EMAIL_ADDRESS][DOMAIN_NAME]"
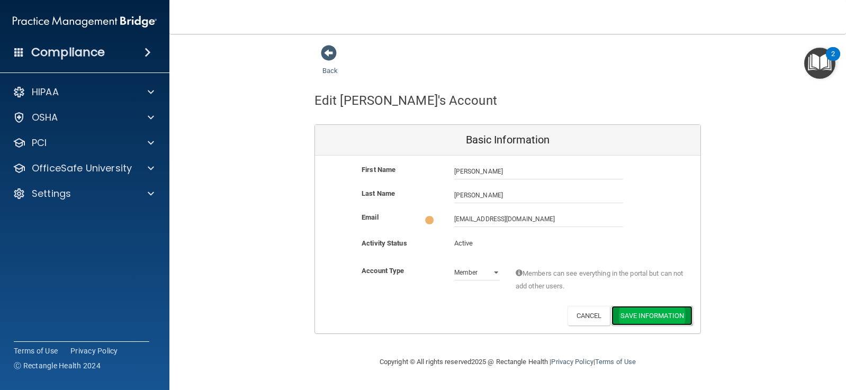
click at [661, 314] on button "Save Information" at bounding box center [651, 316] width 81 height 20
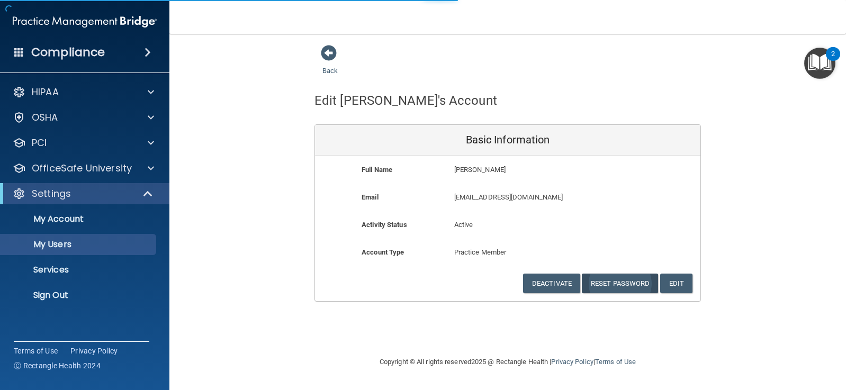
select select "20"
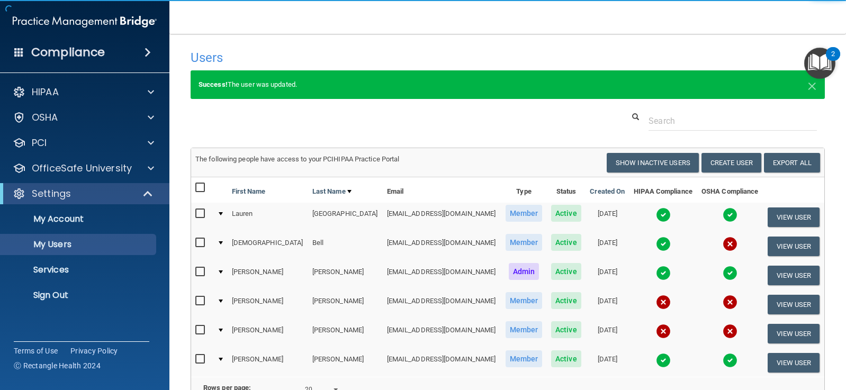
scroll to position [53, 0]
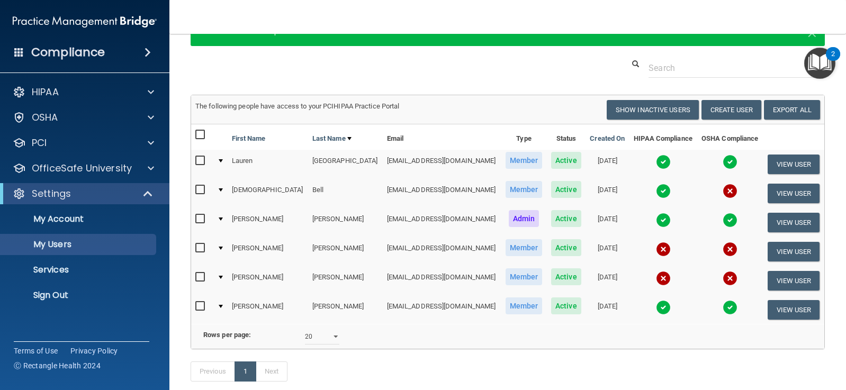
click at [201, 275] on input "checkbox" at bounding box center [201, 277] width 12 height 8
checkbox input "true"
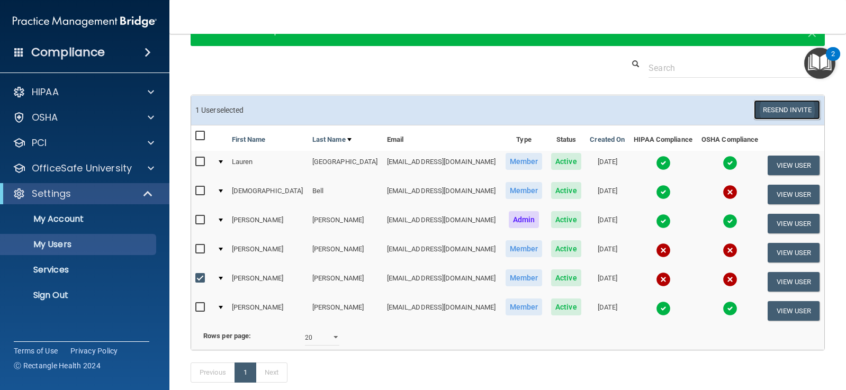
click at [787, 108] on button "Resend Invite" at bounding box center [786, 110] width 66 height 20
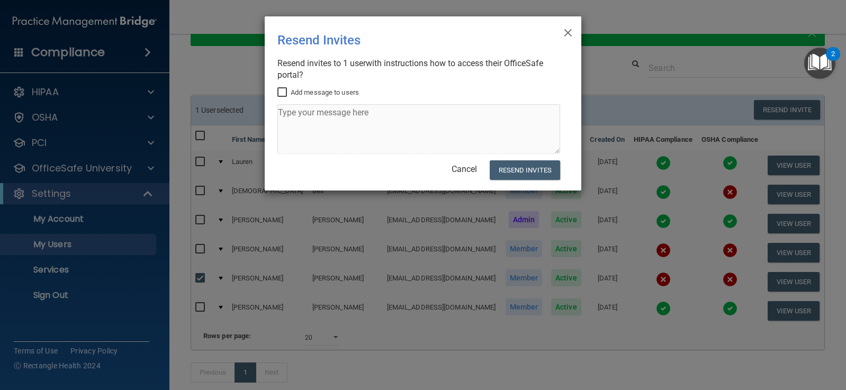
click at [281, 92] on input "Add message to users" at bounding box center [283, 92] width 12 height 8
checkbox input "true"
click at [296, 114] on textarea at bounding box center [418, 129] width 283 height 50
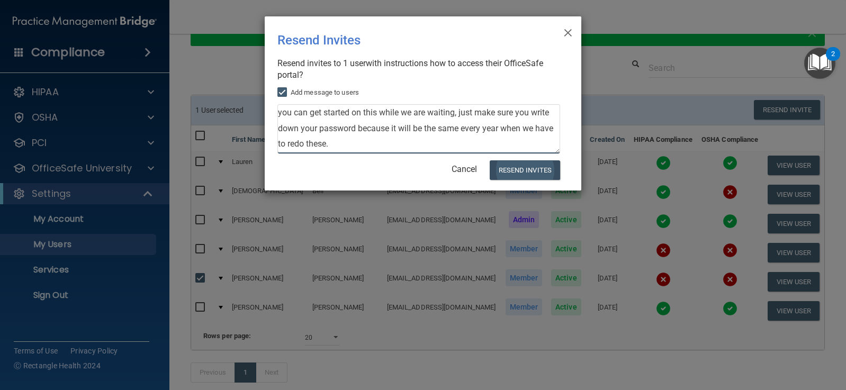
type textarea "you can get started on this while we are waiting, just make sure you write down…"
click at [520, 170] on button "Resend Invites" at bounding box center [524, 170] width 70 height 20
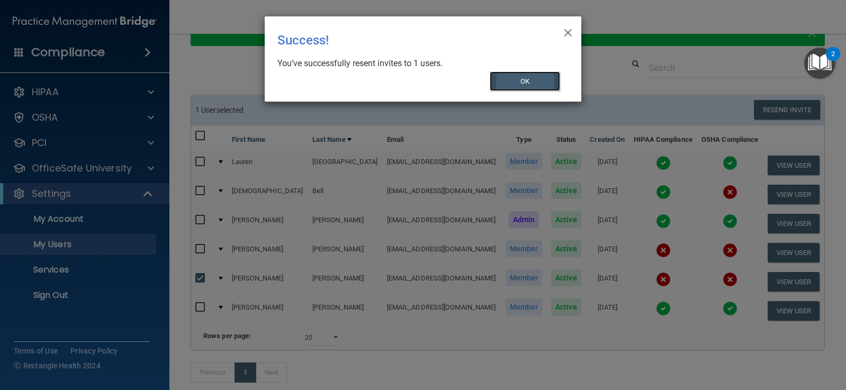
click at [529, 78] on button "OK" at bounding box center [524, 81] width 71 height 20
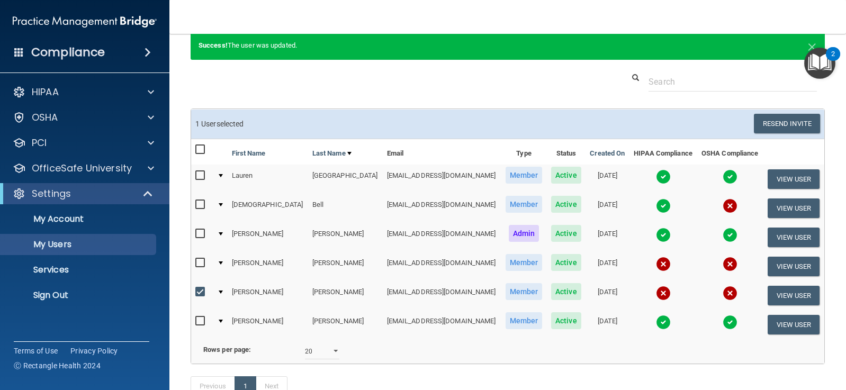
scroll to position [106, 0]
